Goal: Task Accomplishment & Management: Complete application form

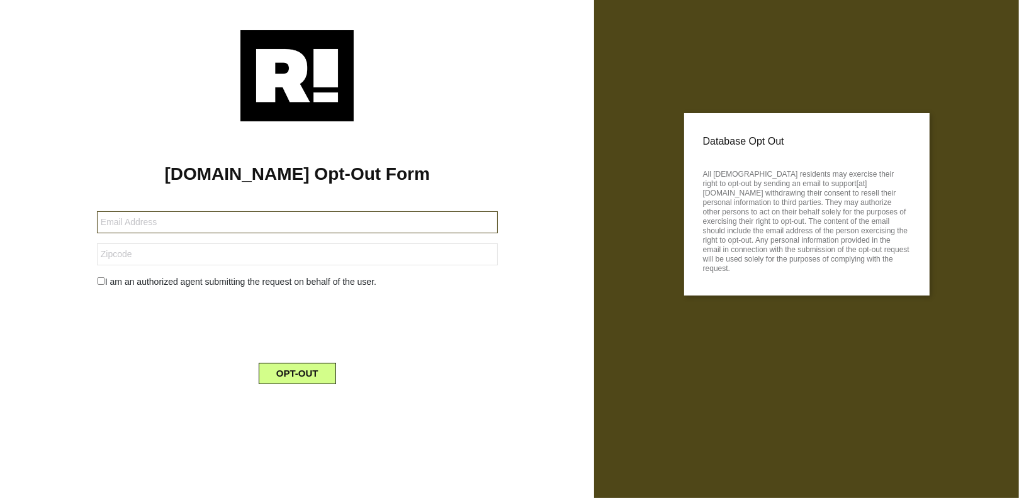
click at [103, 221] on input "text" at bounding box center [297, 222] width 401 height 22
type input "[EMAIL_ADDRESS][DOMAIN_NAME]"
click at [107, 254] on input "text" at bounding box center [297, 255] width 401 height 22
type input "44103"
click at [101, 278] on input "checkbox" at bounding box center [101, 282] width 8 height 8
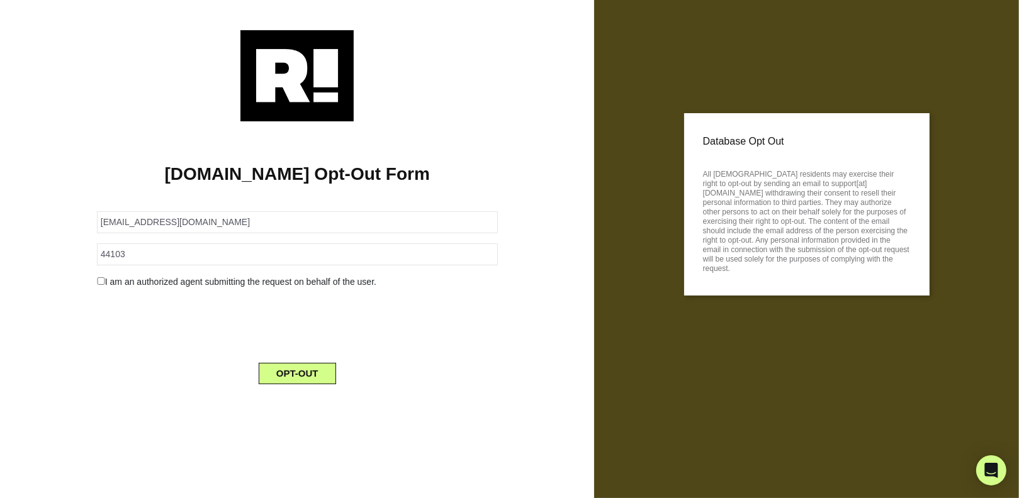
checkbox input "true"
click at [293, 406] on button "OPT-OUT" at bounding box center [297, 405] width 77 height 21
